Goal: Download file/media

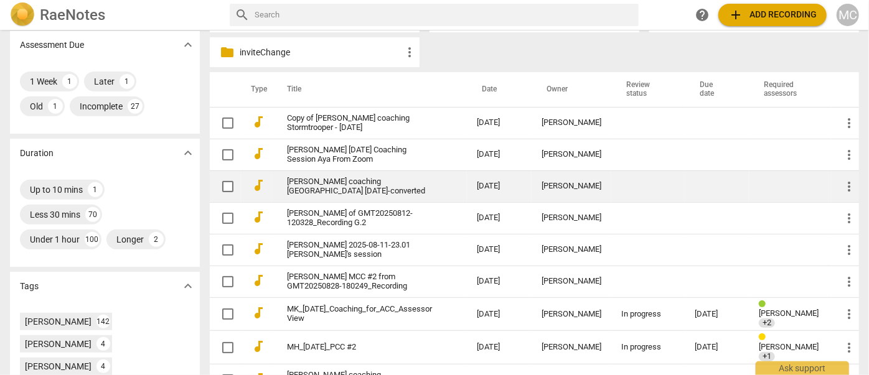
scroll to position [339, 0]
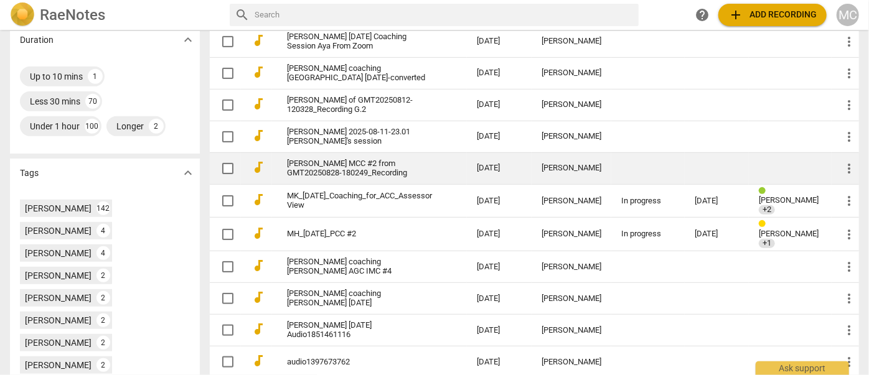
click at [309, 176] on link "[PERSON_NAME] MCC #2 from GMT20250828-180249_Recording" at bounding box center [359, 168] width 145 height 19
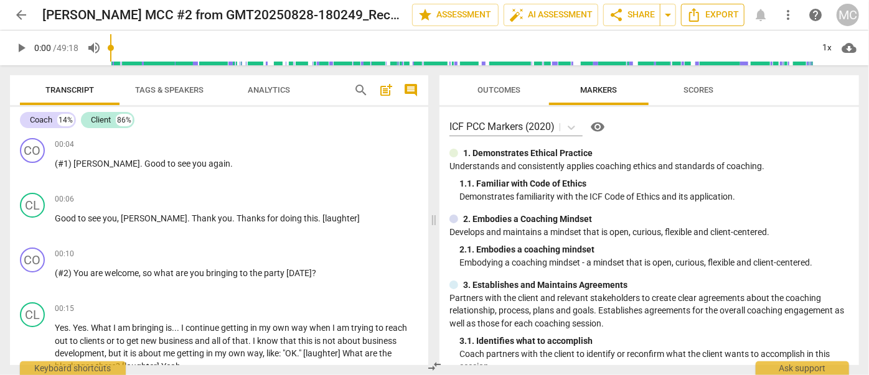
click at [710, 16] on span "Export" at bounding box center [713, 14] width 52 height 15
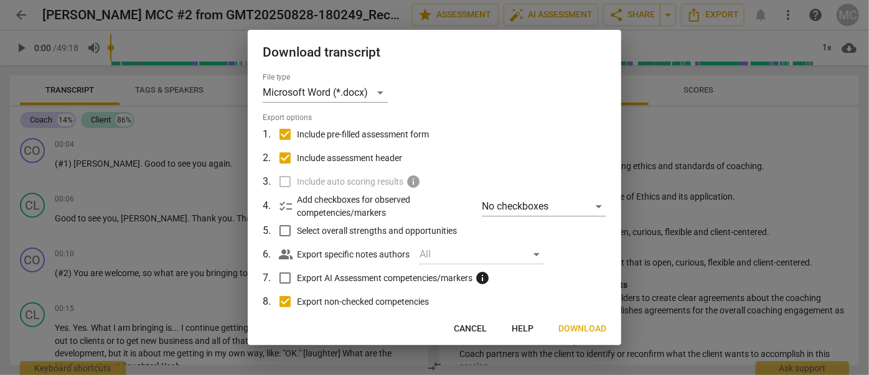
click at [571, 334] on span "Download" at bounding box center [582, 329] width 48 height 12
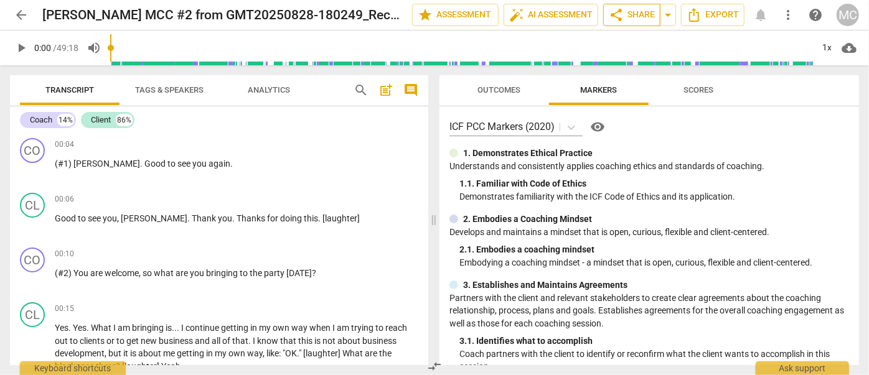
click at [636, 14] on span "share Share" at bounding box center [632, 14] width 46 height 15
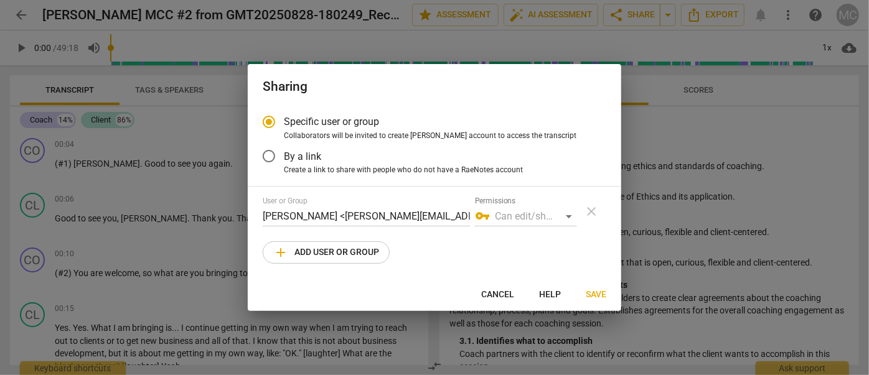
click at [489, 290] on button "Cancel" at bounding box center [497, 295] width 53 height 22
radio input "false"
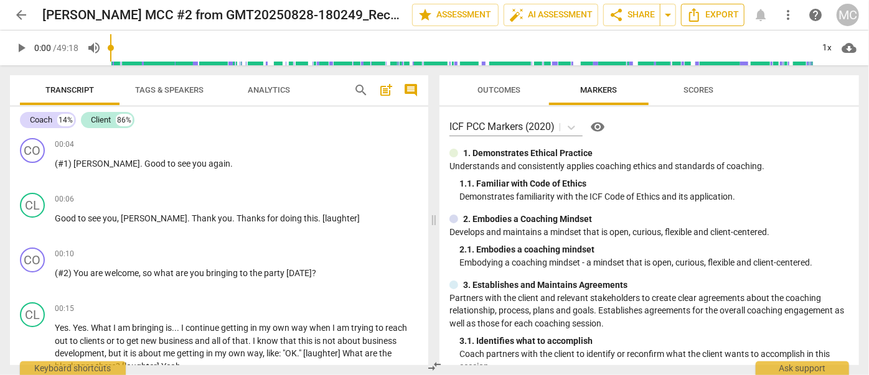
click at [713, 11] on span "Export" at bounding box center [713, 14] width 52 height 15
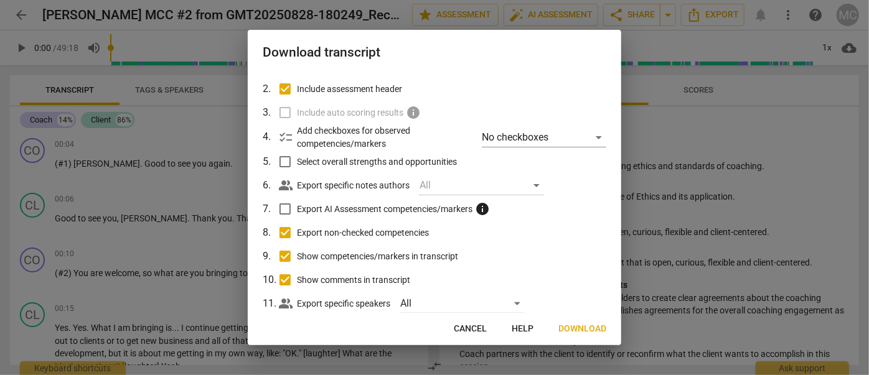
scroll to position [96, 0]
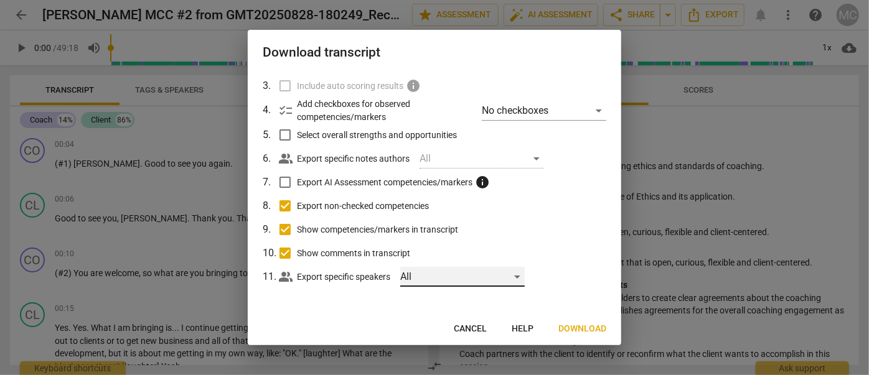
click at [458, 268] on div "All" at bounding box center [462, 277] width 124 height 20
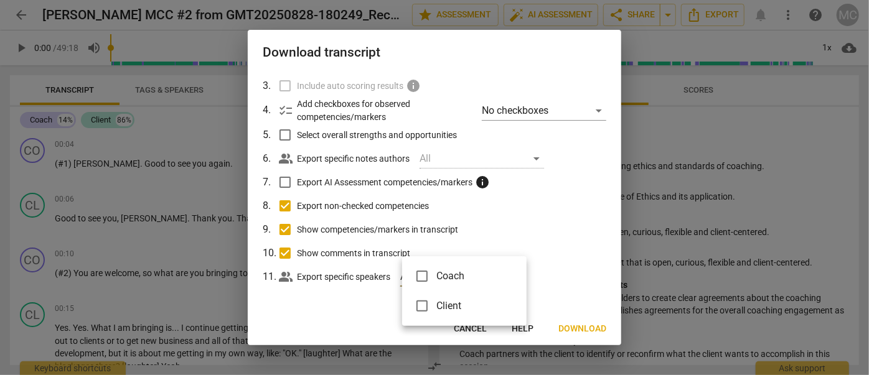
click at [441, 304] on span "Client" at bounding box center [472, 306] width 70 height 15
checkbox input "true"
click at [571, 329] on div at bounding box center [434, 187] width 869 height 375
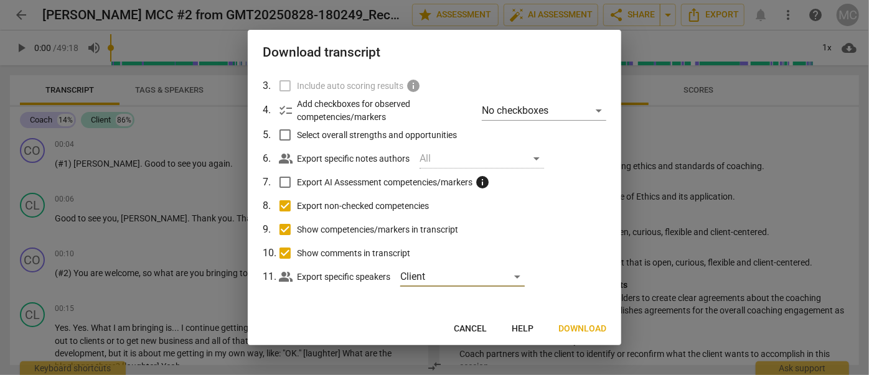
click at [578, 328] on span "Download" at bounding box center [582, 329] width 48 height 12
